Goal: Navigation & Orientation: Find specific page/section

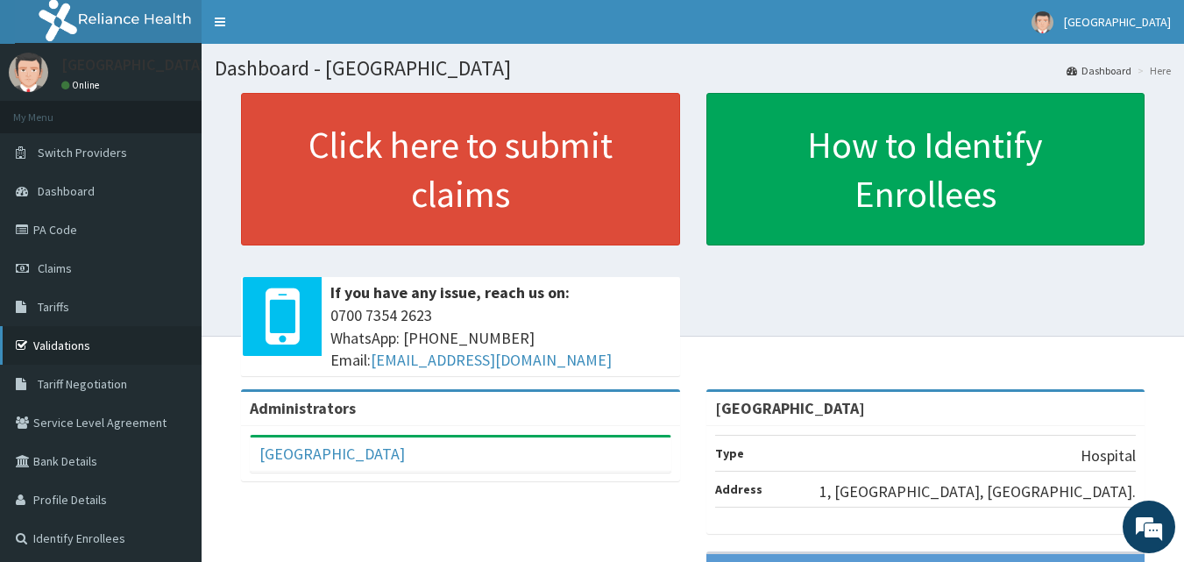
click at [99, 345] on link "Validations" at bounding box center [101, 345] width 202 height 39
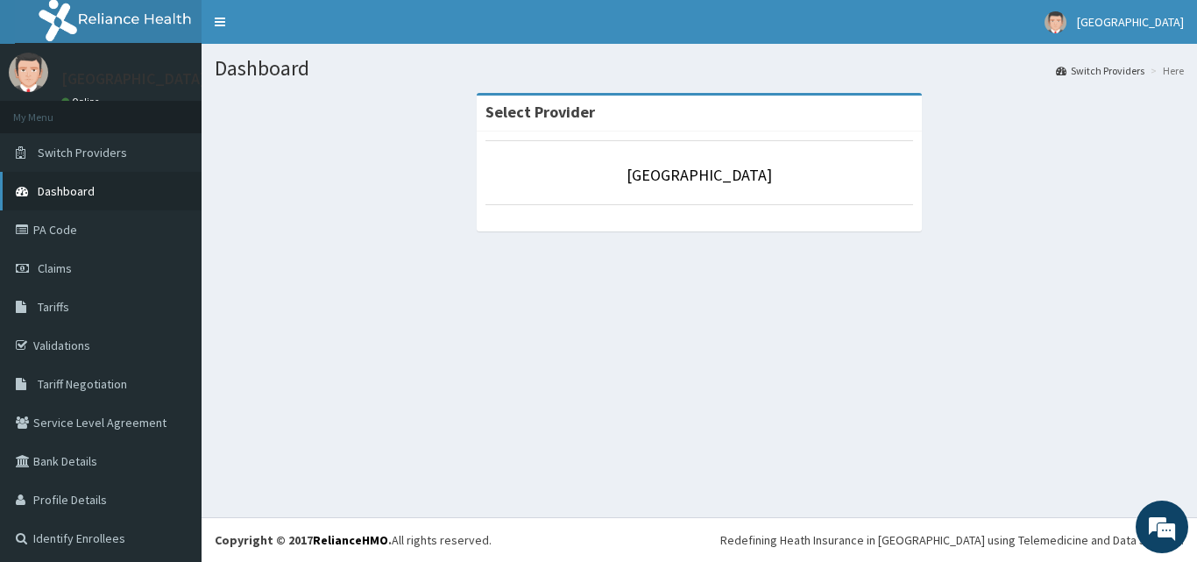
click at [68, 187] on span "Dashboard" at bounding box center [66, 191] width 57 height 16
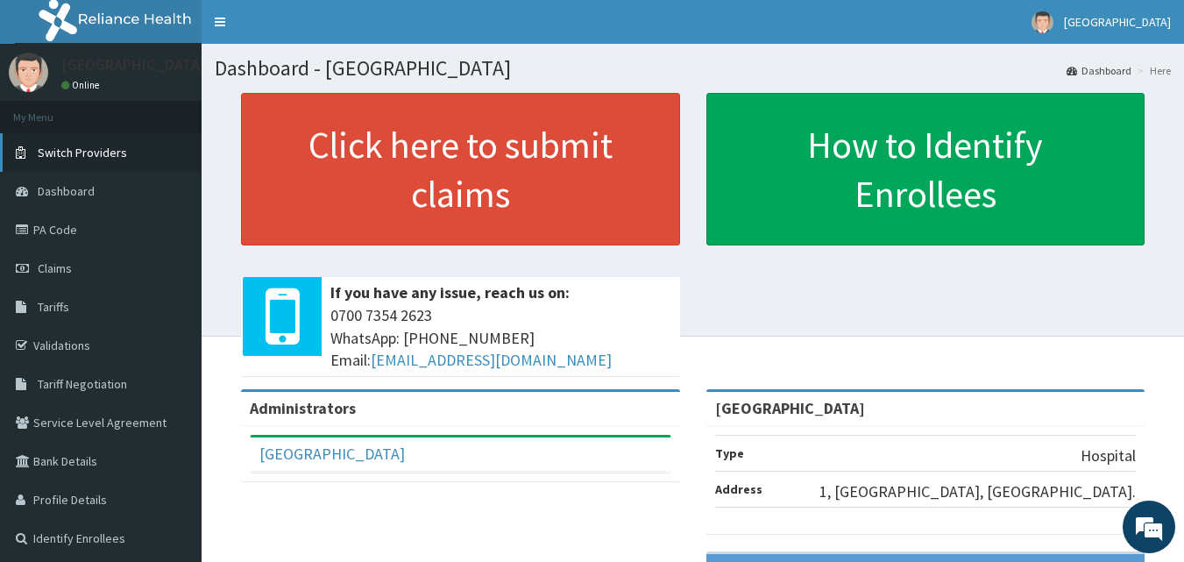
click at [76, 149] on span "Switch Providers" at bounding box center [82, 153] width 89 height 16
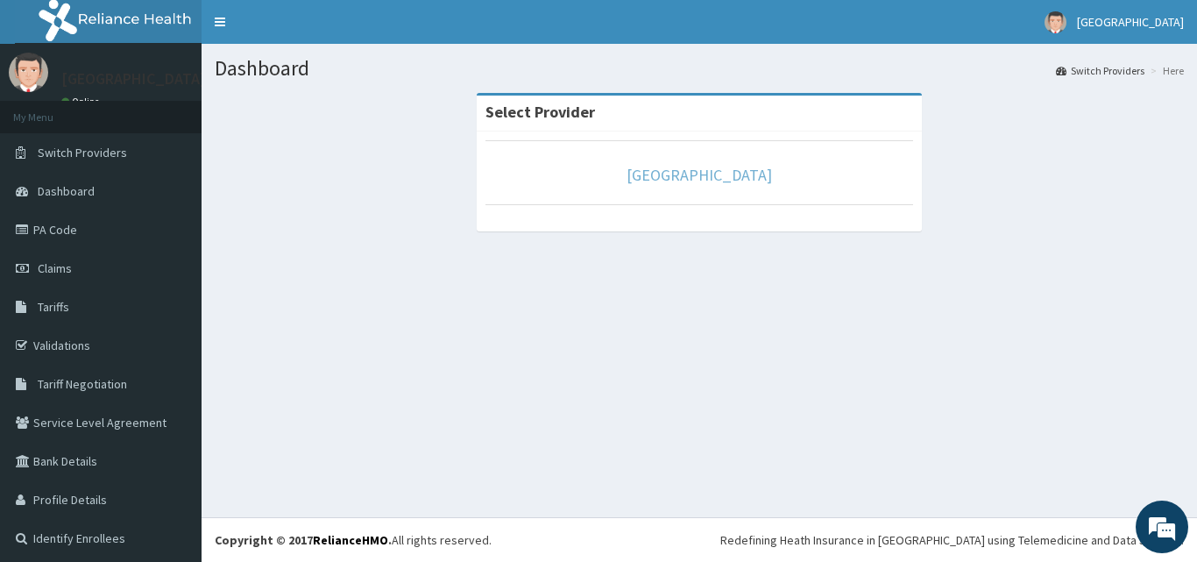
click at [629, 180] on link "[GEOGRAPHIC_DATA]" at bounding box center [700, 175] width 146 height 20
